Goal: Transaction & Acquisition: Purchase product/service

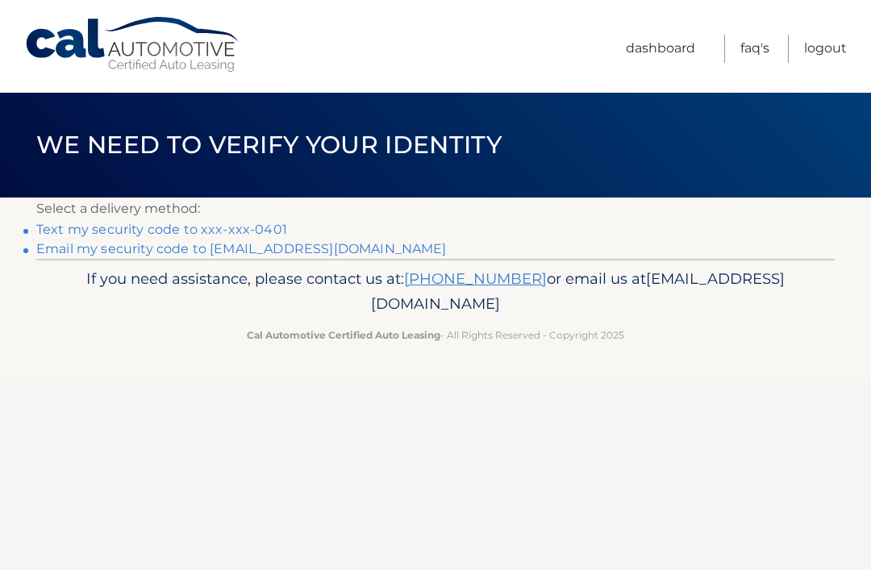
click at [275, 232] on link "Text my security code to xxx-xxx-0401" at bounding box center [161, 229] width 251 height 15
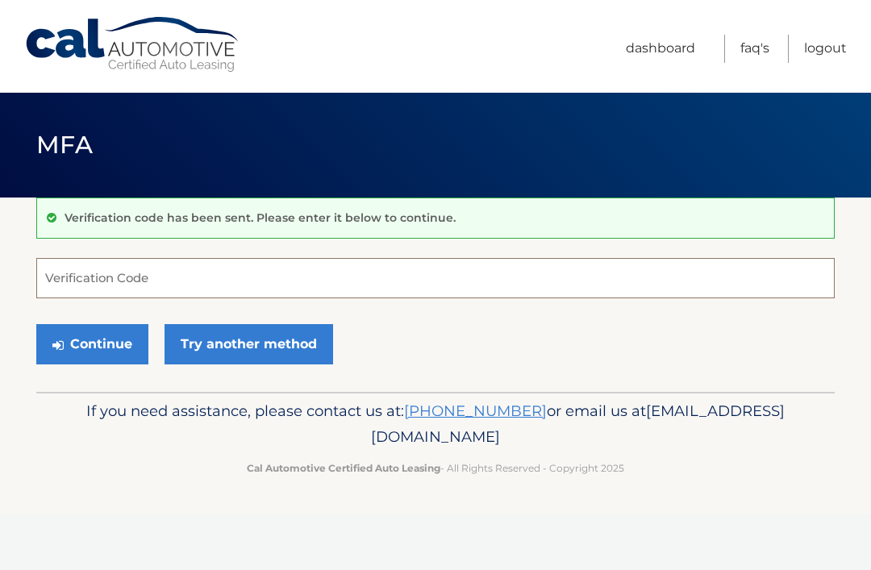
scroll to position [157, 0]
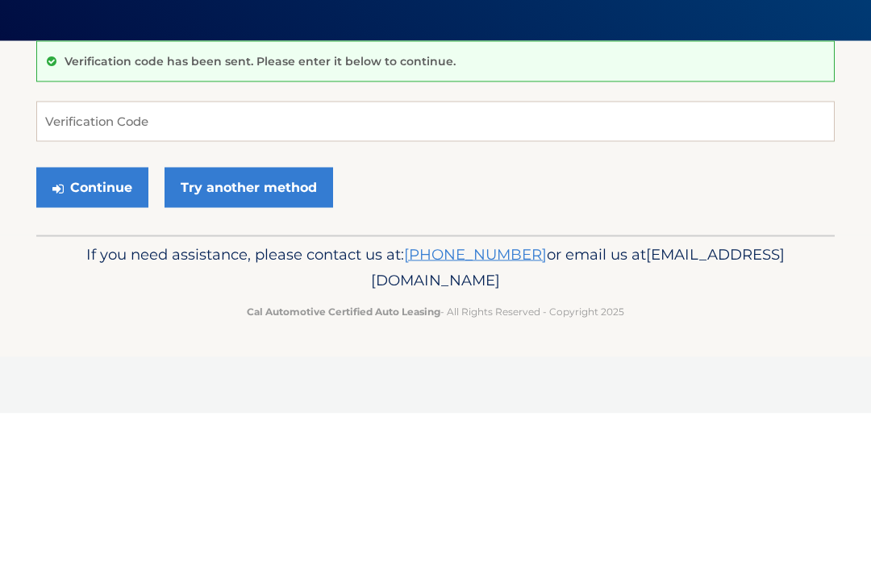
click at [243, 198] on div "Verification code has been sent. Please enter it below to continue." at bounding box center [435, 218] width 798 height 41
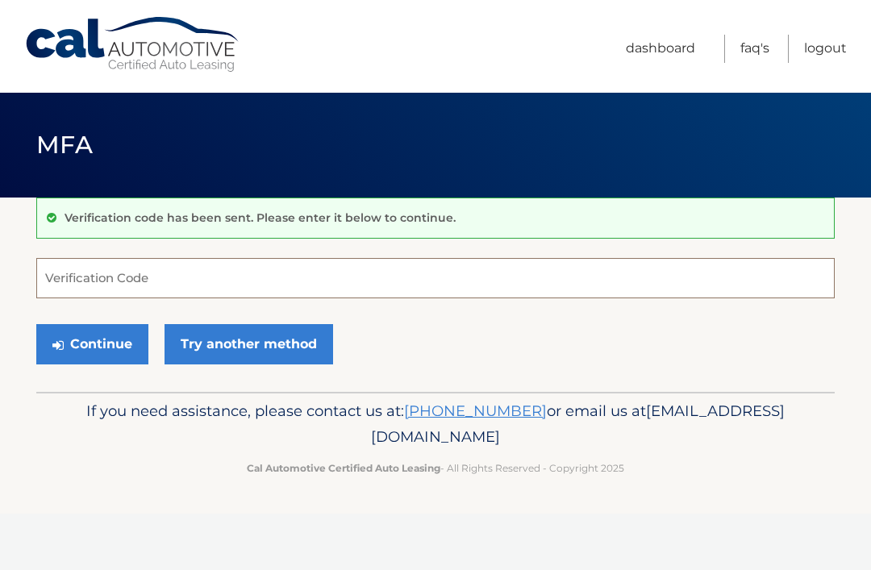
click at [232, 288] on input "Verification Code" at bounding box center [435, 278] width 798 height 40
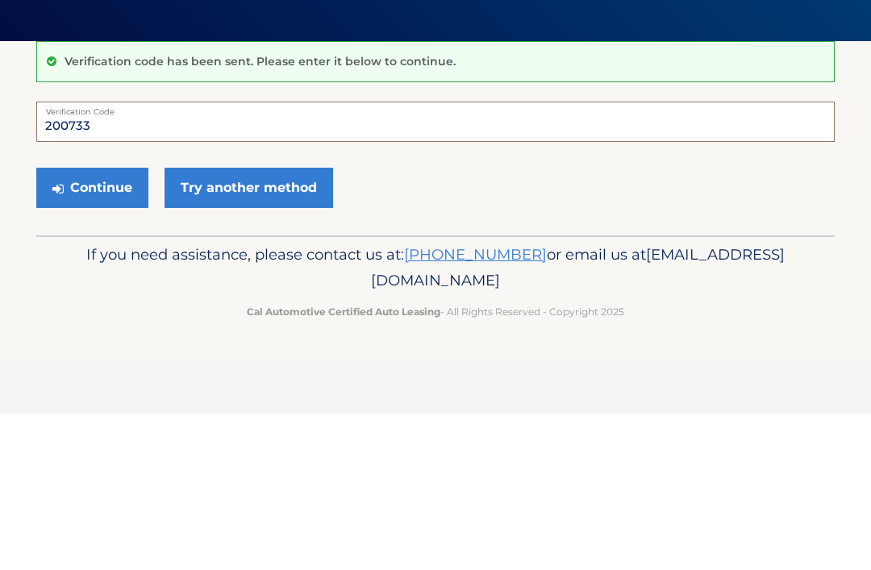
type input "200733"
click at [121, 324] on button "Continue" at bounding box center [92, 344] width 112 height 40
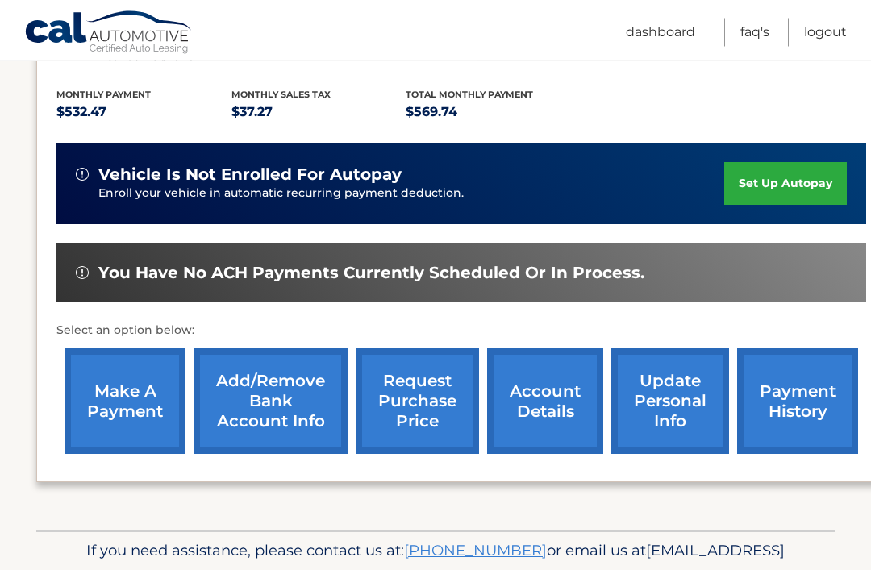
scroll to position [324, 0]
click at [148, 414] on link "make a payment" at bounding box center [124, 401] width 121 height 106
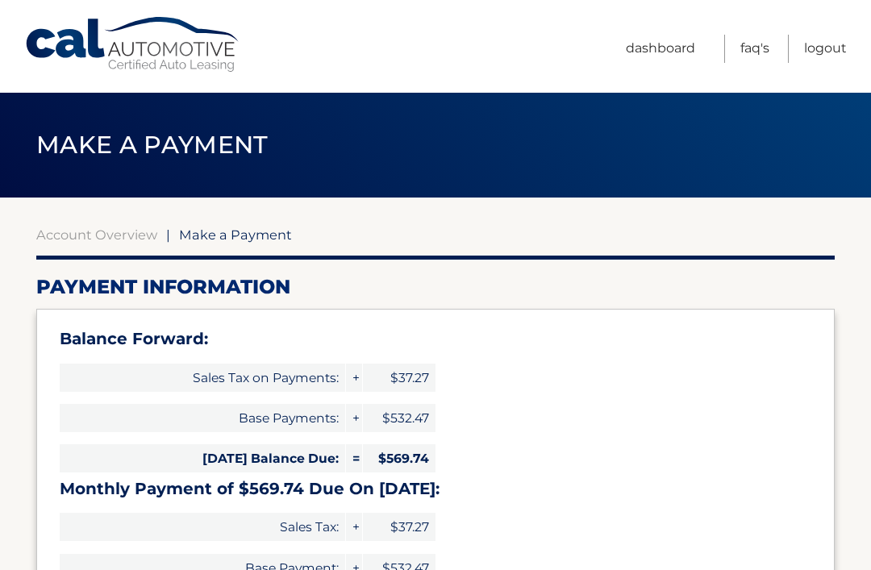
select select "ZGE4ZDVlNjEtYWI3My00MWIxLTk5MGYtMGQxNDJjZDQ2NDFj"
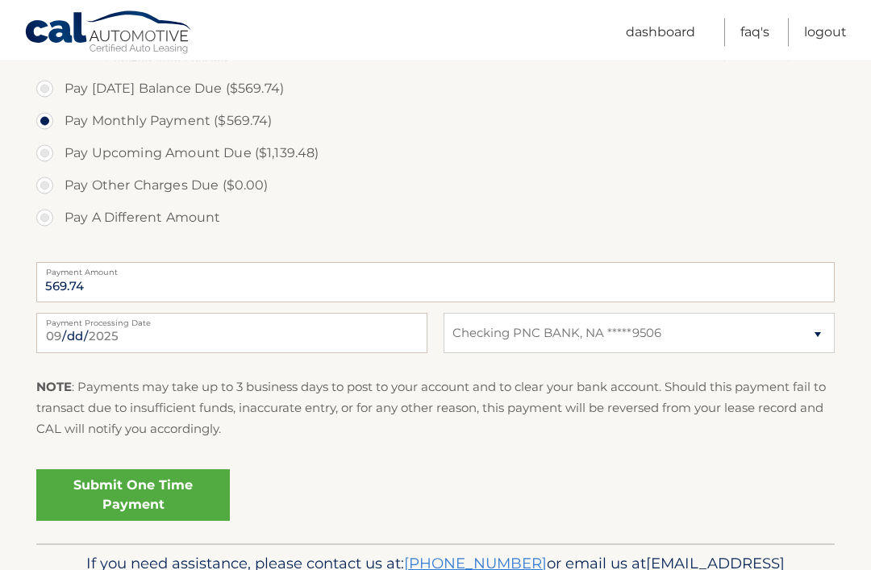
scroll to position [595, 0]
click at [173, 499] on link "Submit One Time Payment" at bounding box center [132, 495] width 193 height 52
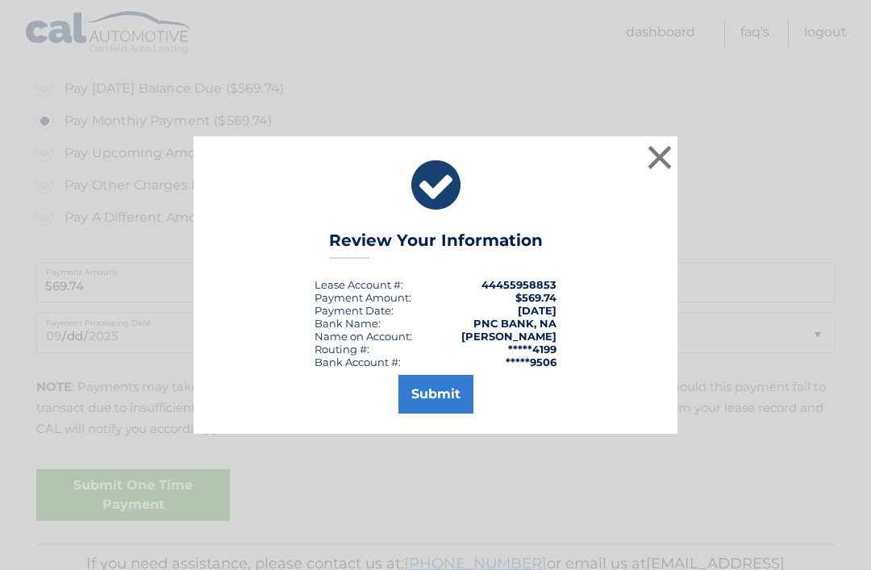
click at [451, 414] on button "Submit" at bounding box center [435, 394] width 75 height 39
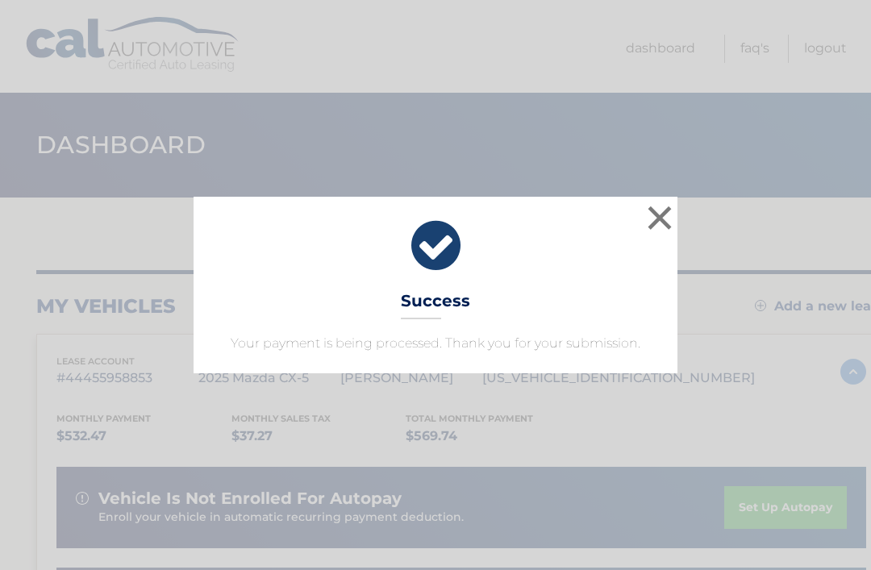
click at [658, 230] on button "×" at bounding box center [659, 218] width 32 height 32
